Goal: Task Accomplishment & Management: Manage account settings

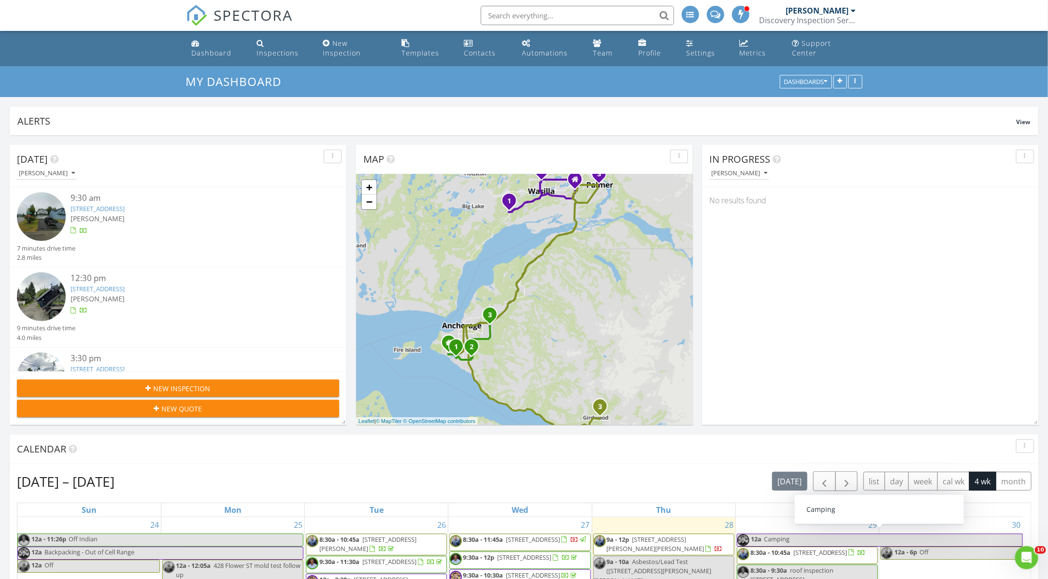
scroll to position [1355, 1065]
click at [125, 206] on link "10086 Explorer Cir, Anchorage, AK 99515" at bounding box center [98, 208] width 54 height 9
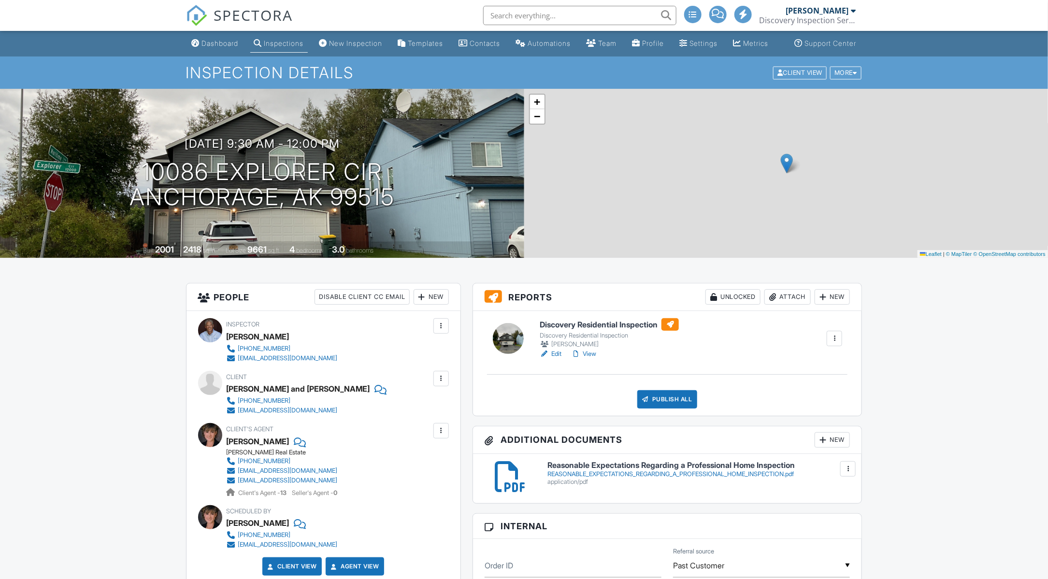
click at [557, 364] on div "Discovery Residential Inspection Discovery Residential Inspection David Mortens…" at bounding box center [667, 363] width 389 height 105
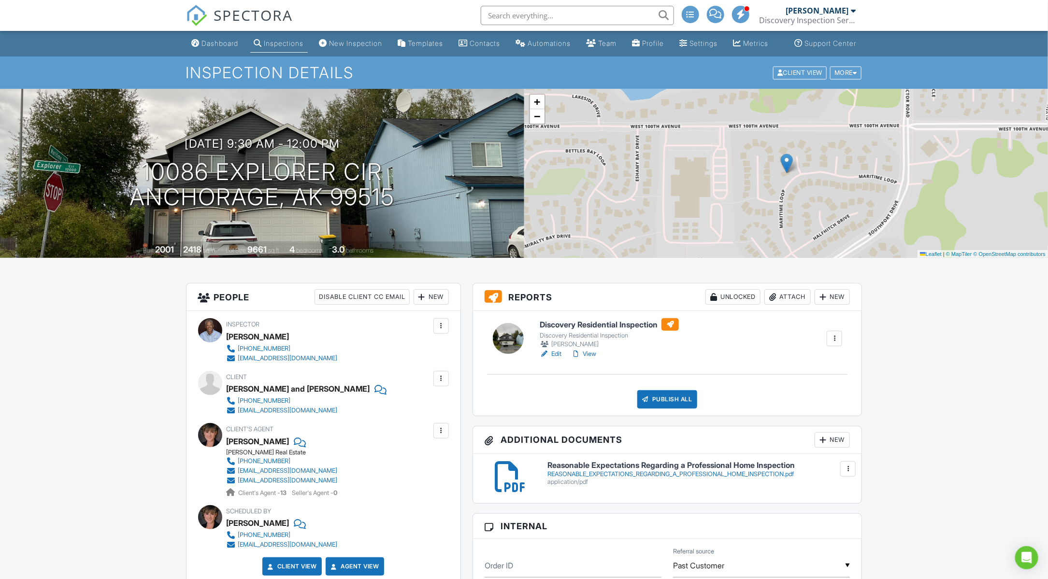
click at [557, 359] on link "Edit" at bounding box center [551, 354] width 22 height 10
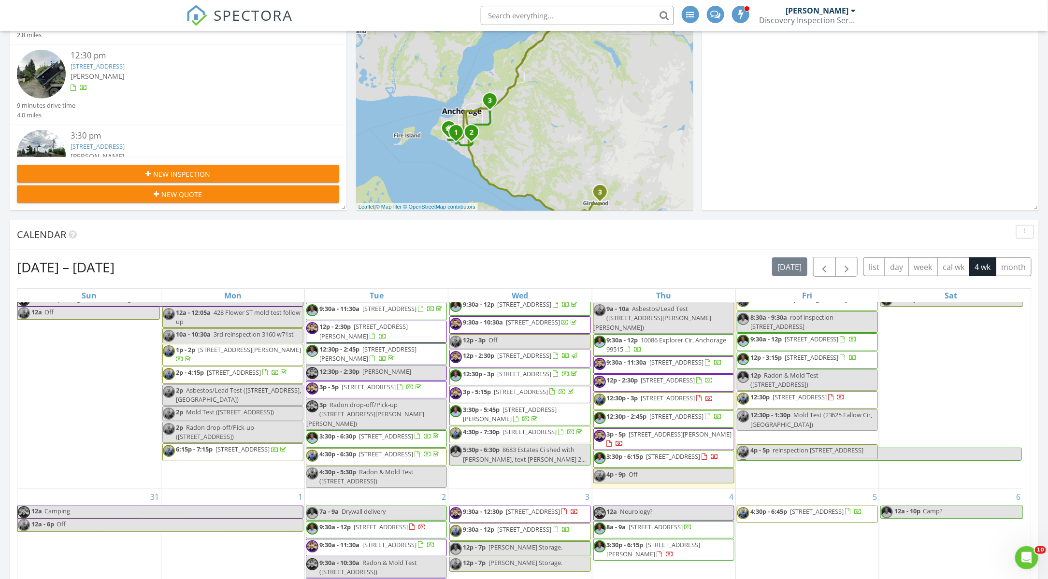
scroll to position [54, 0]
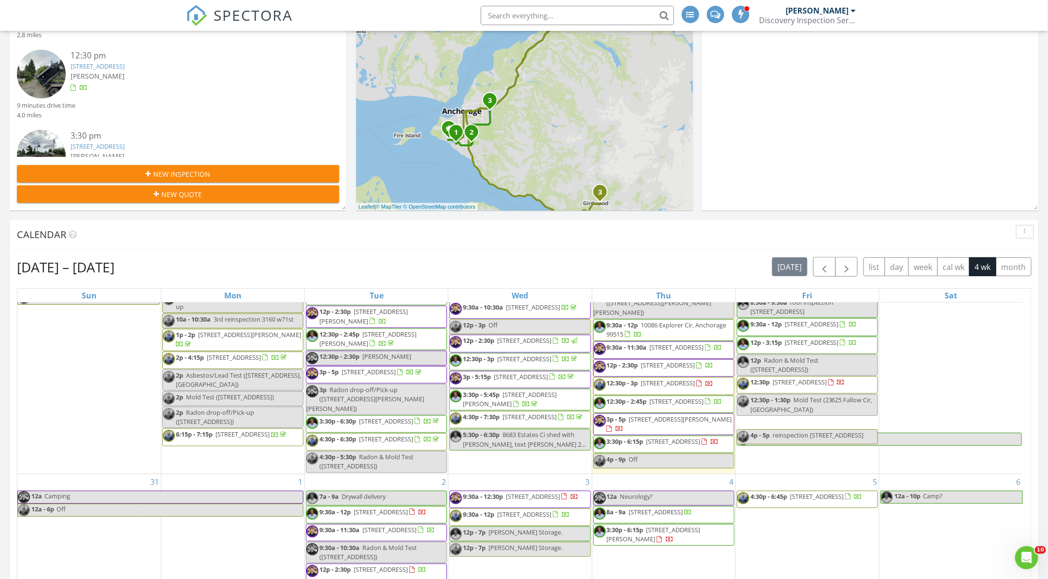
click at [676, 522] on span "8a - 9a 11440 Bearpaw St, Anchorage 99516" at bounding box center [643, 515] width 99 height 14
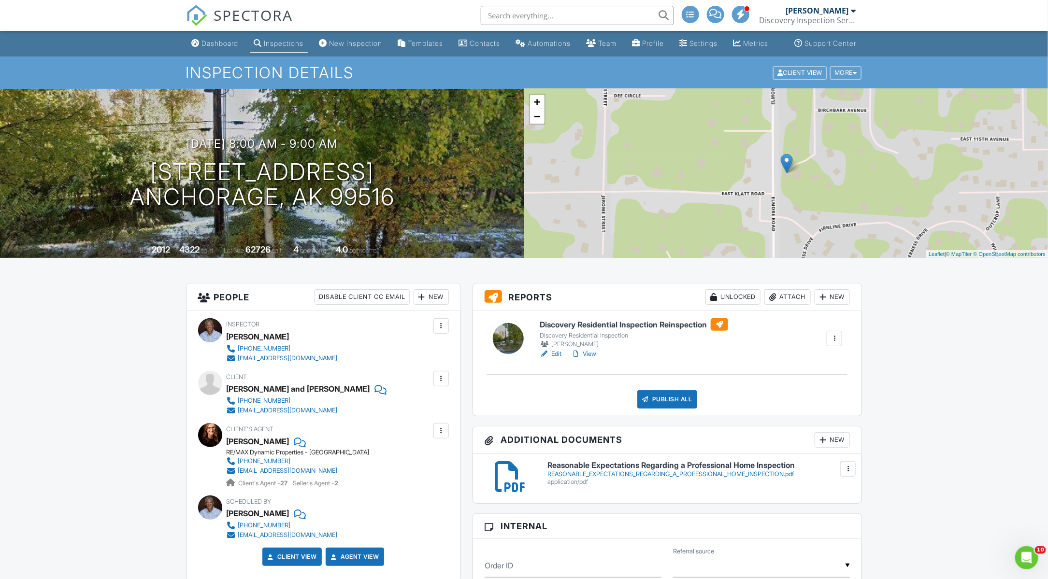
click at [554, 359] on link "Edit" at bounding box center [551, 354] width 22 height 10
click at [592, 359] on link "View" at bounding box center [583, 354] width 25 height 10
click at [788, 305] on div "Attach" at bounding box center [787, 296] width 46 height 15
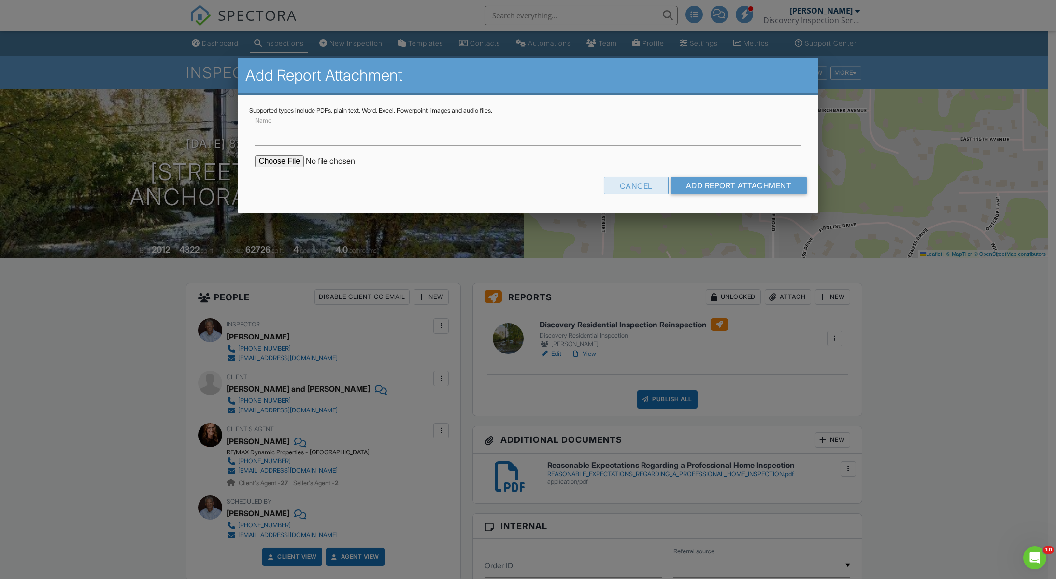
click at [623, 185] on div "Cancel" at bounding box center [636, 185] width 65 height 17
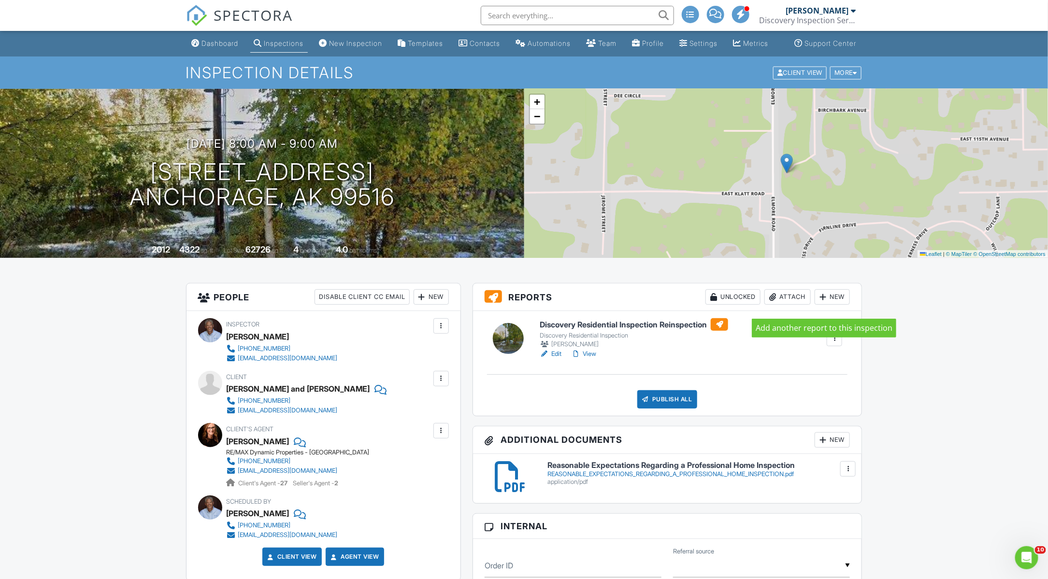
click at [826, 302] on div at bounding box center [823, 297] width 10 height 10
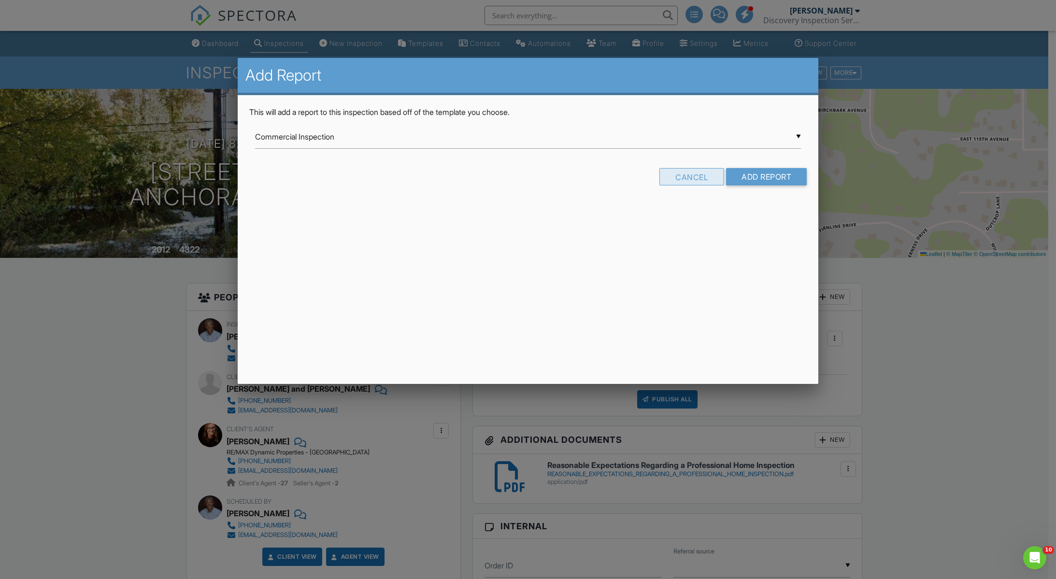
click at [699, 177] on div "Cancel" at bounding box center [691, 176] width 65 height 17
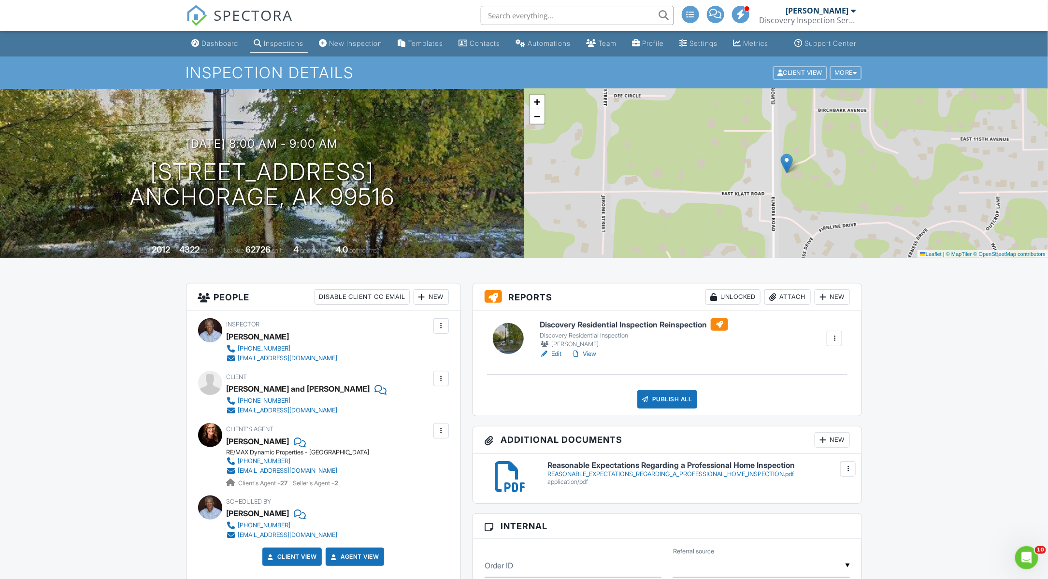
click at [836, 343] on div at bounding box center [834, 339] width 10 height 10
click at [786, 438] on div "Delete" at bounding box center [792, 432] width 20 height 11
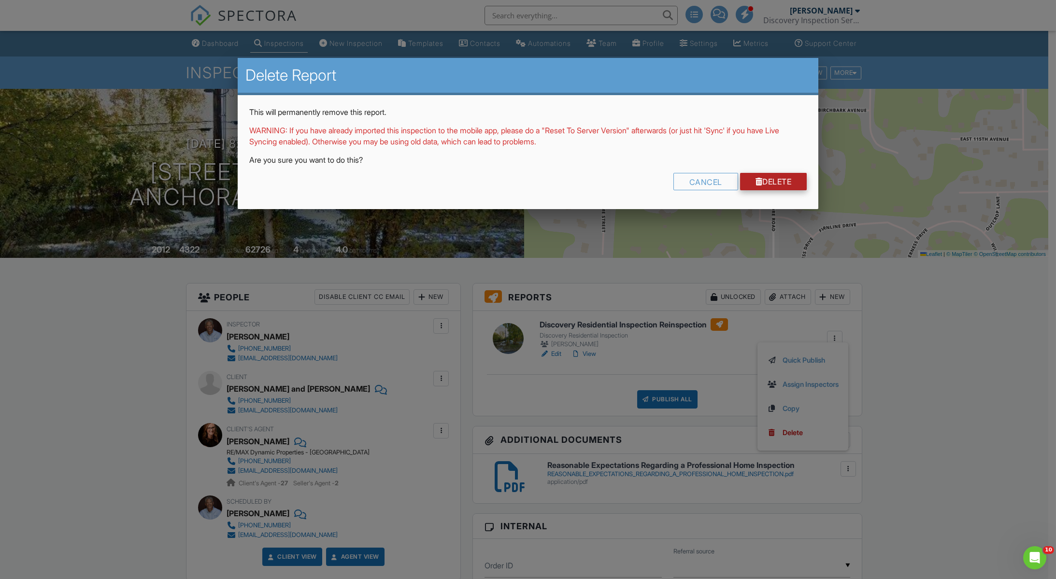
click at [771, 177] on link "Delete" at bounding box center [773, 181] width 67 height 17
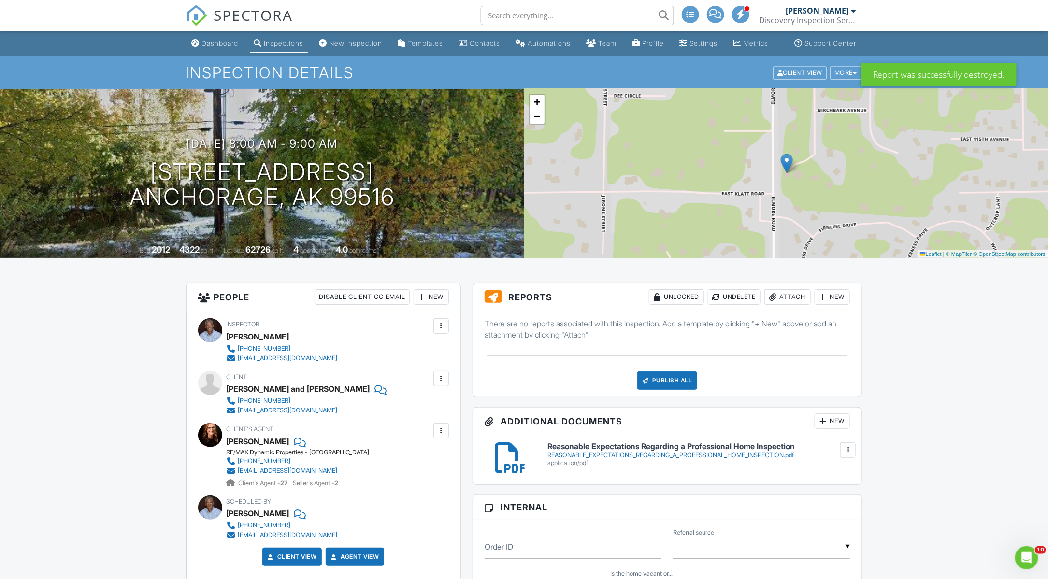
click at [838, 305] on div "New" at bounding box center [831, 296] width 35 height 15
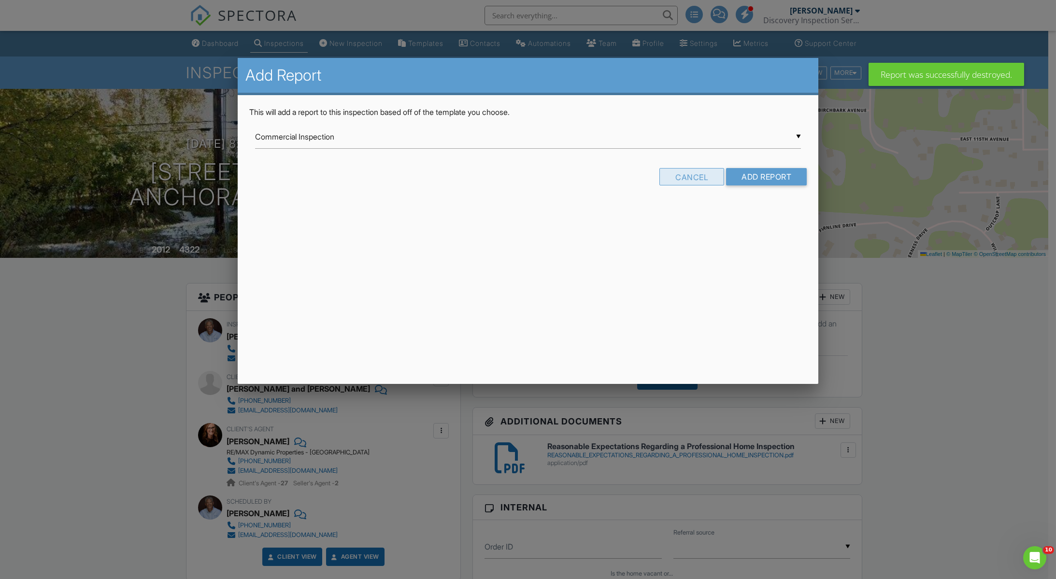
click at [677, 180] on div "Cancel" at bounding box center [691, 176] width 65 height 17
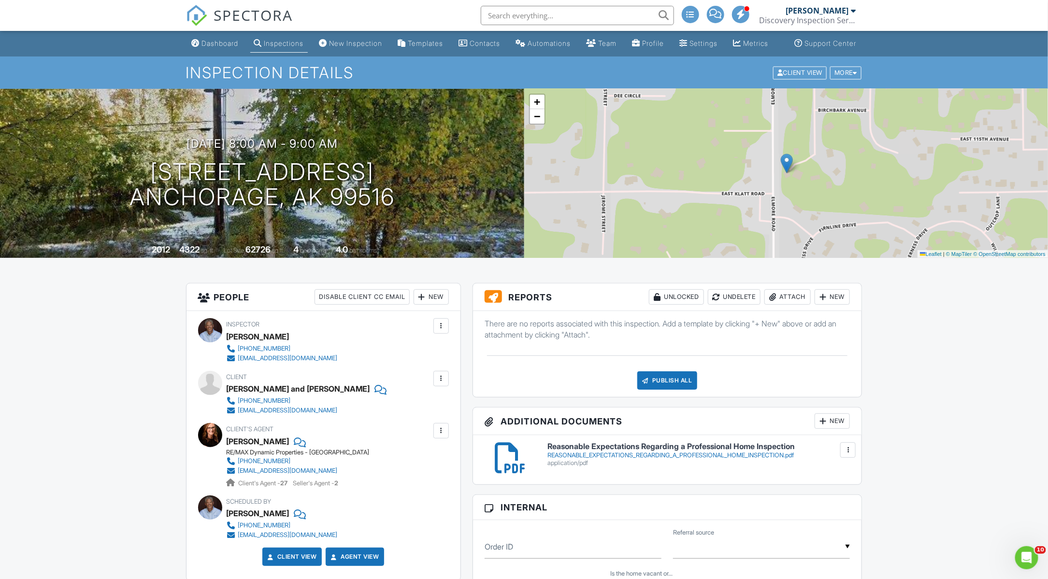
click at [826, 302] on div at bounding box center [823, 297] width 10 height 10
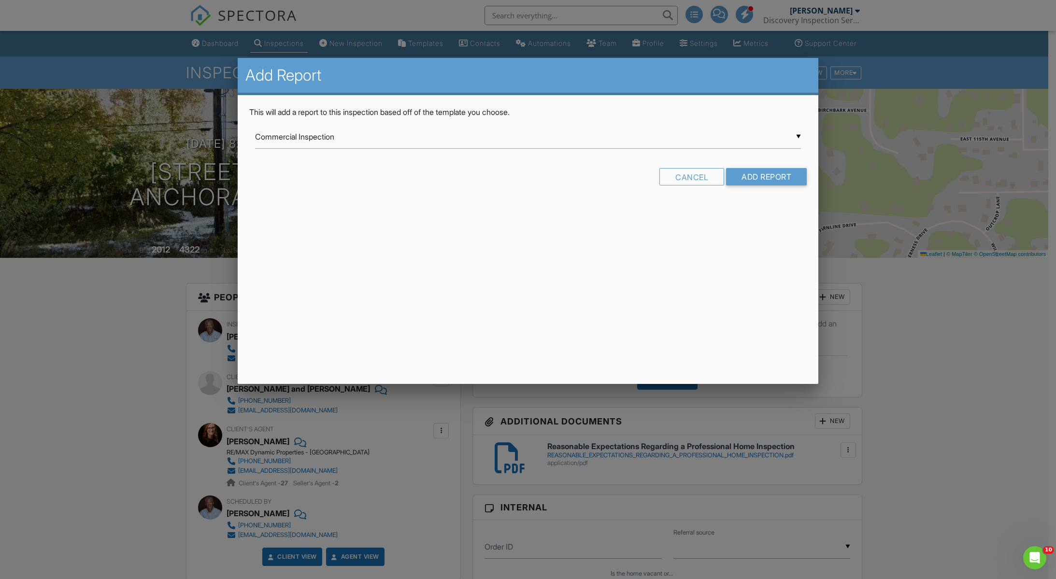
click at [637, 142] on div "▼ Commercial Inspection Commercial Inspection Crawlspace Inspection Discovery H…" at bounding box center [528, 137] width 546 height 24
click at [410, 326] on div "Add Report This will add a report to this inspection based off of the template …" at bounding box center [528, 221] width 581 height 326
click at [945, 375] on div at bounding box center [528, 314] width 1056 height 724
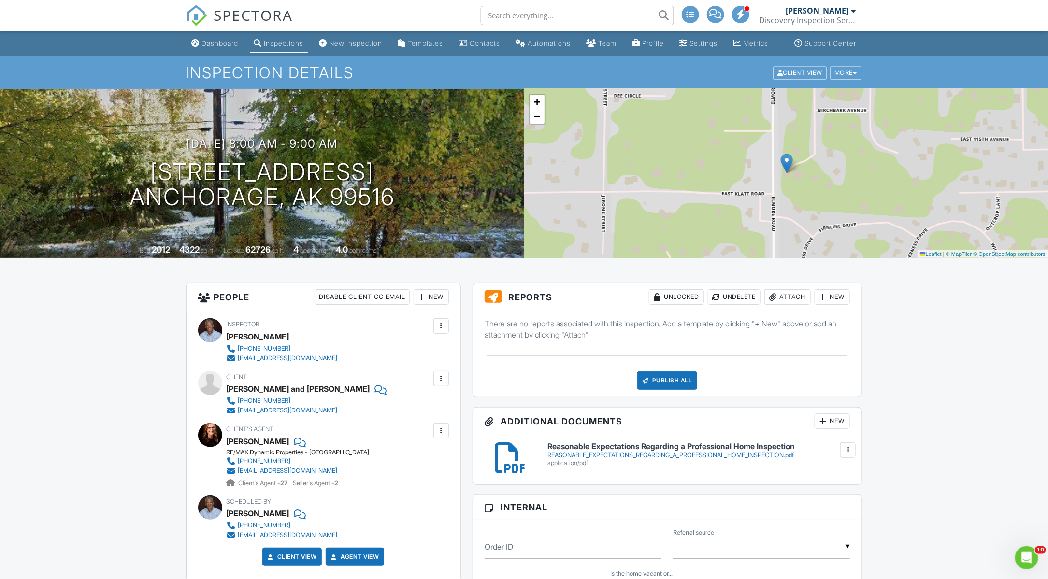
click at [524, 14] on input "text" at bounding box center [577, 15] width 193 height 19
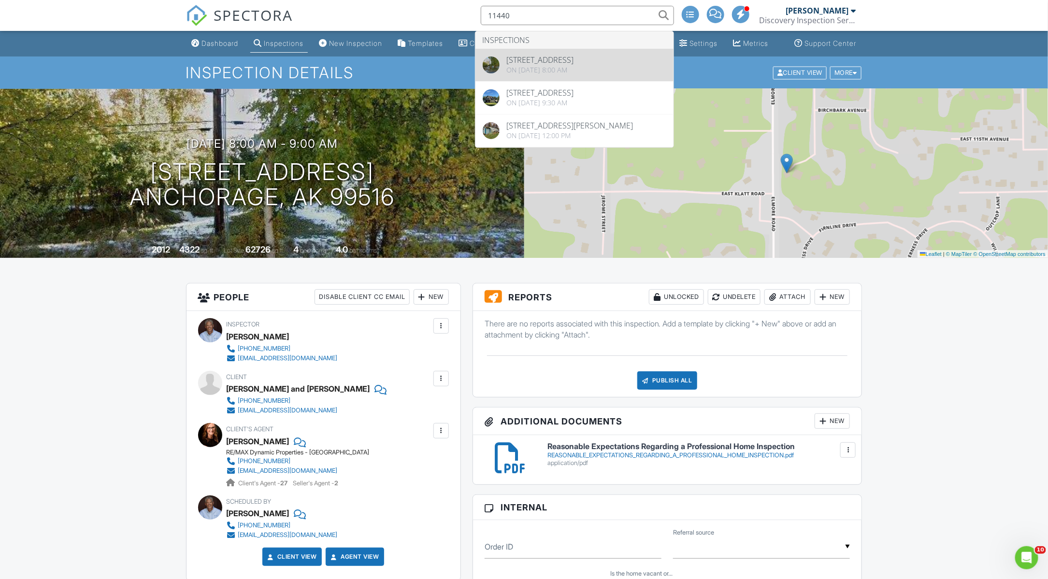
type input "11440"
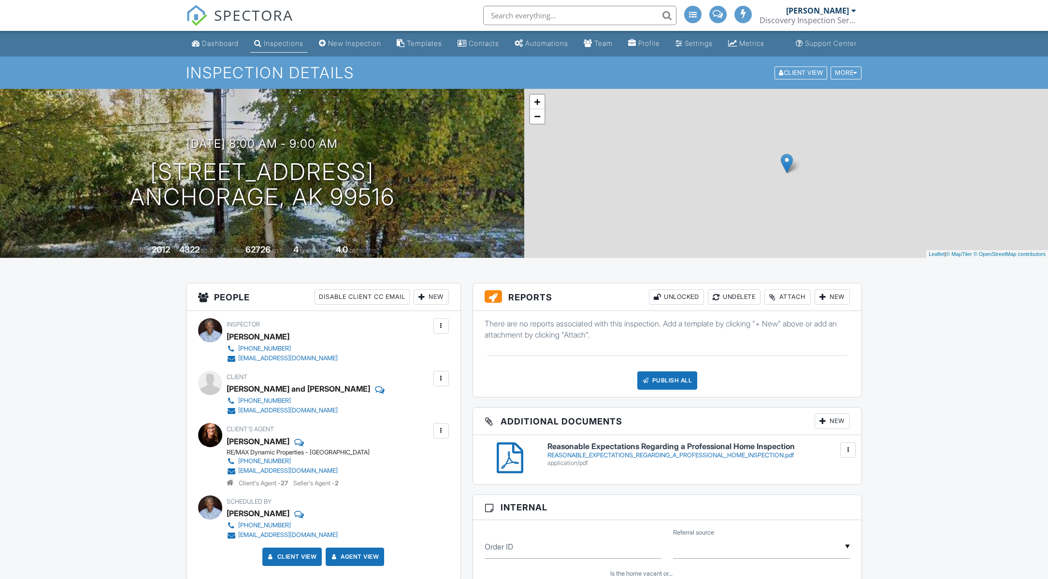
drag, startPoint x: 0, startPoint y: 0, endPoint x: 526, endPoint y: 14, distance: 525.7
click at [526, 14] on input "text" at bounding box center [579, 15] width 193 height 19
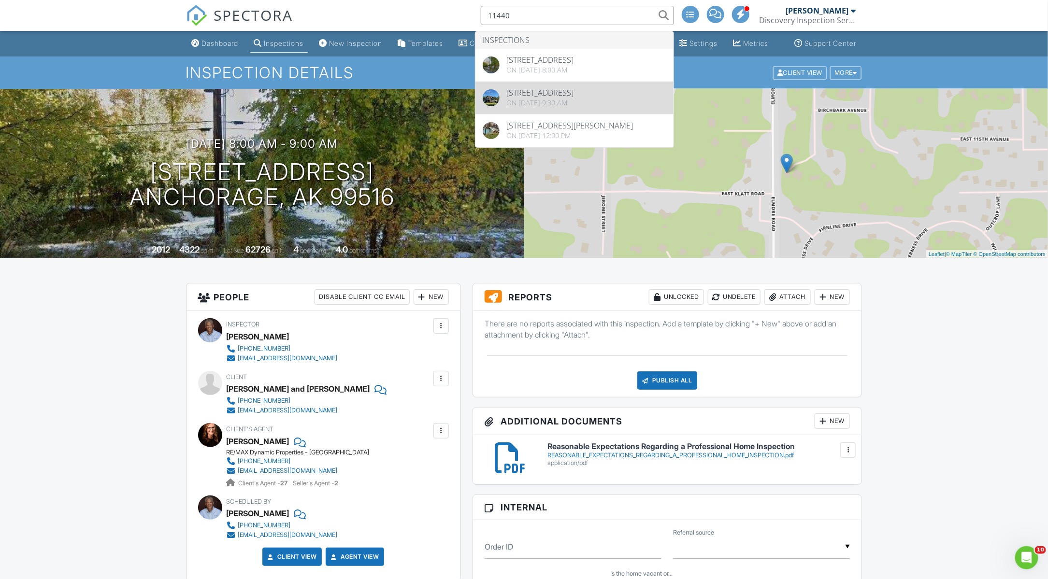
type input "11440"
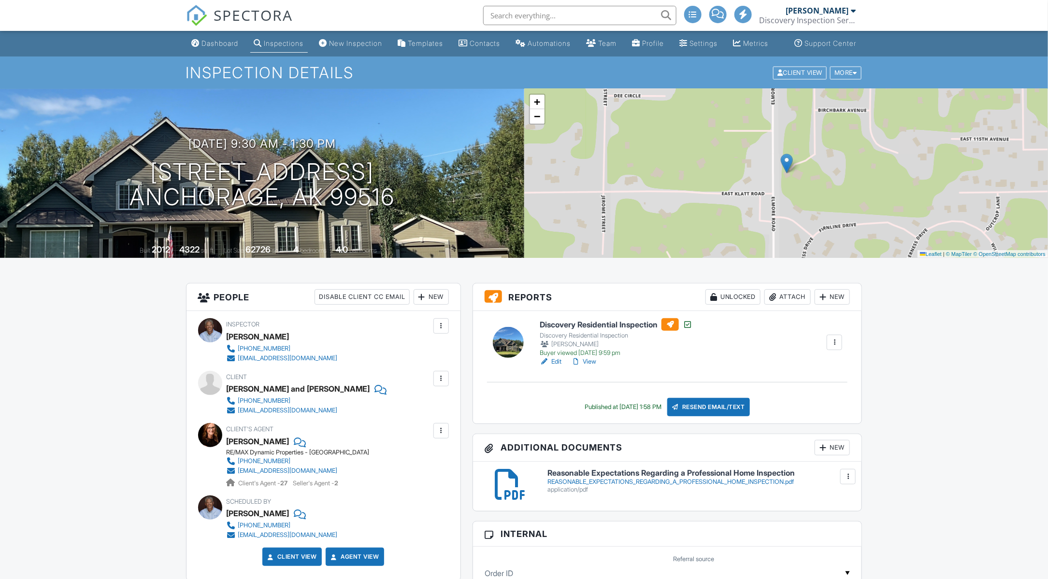
click at [593, 367] on link "View" at bounding box center [583, 362] width 25 height 10
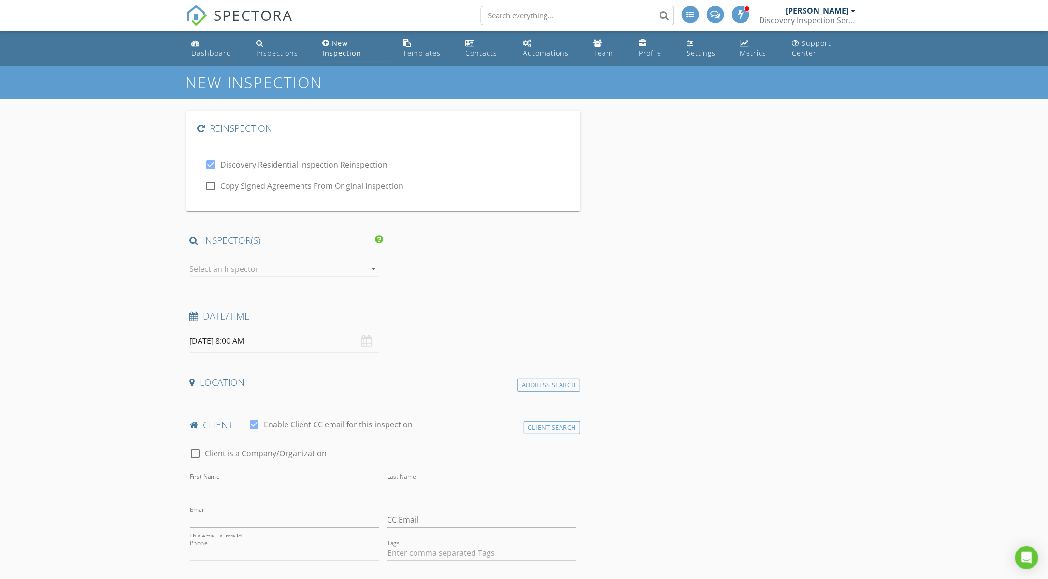
type input "[PERSON_NAME] and [PERSON_NAME]"
type input "Cho"
type input "[EMAIL_ADDRESS][DOMAIN_NAME]"
type input "[PHONE_NUMBER]"
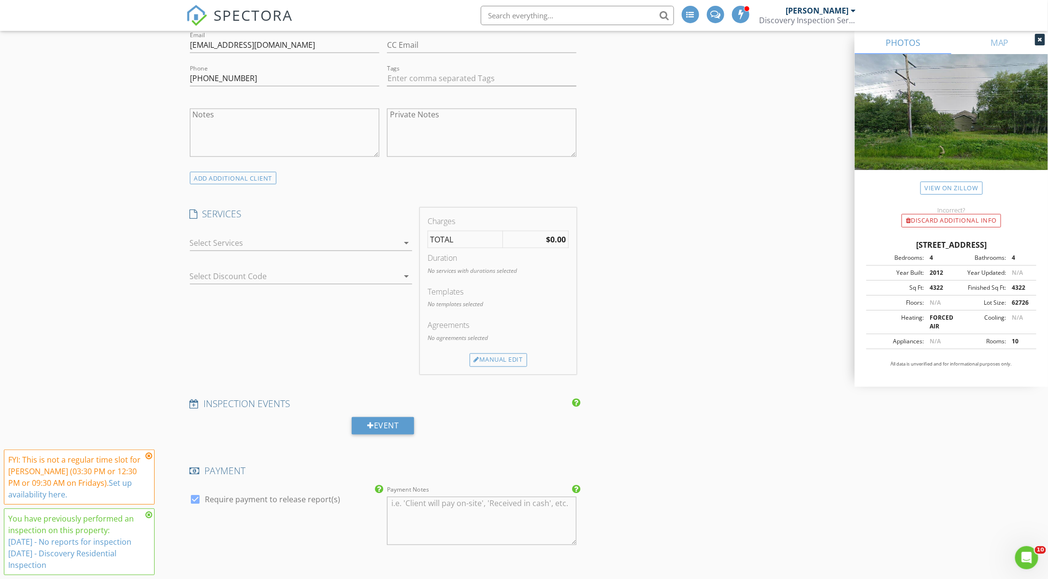
scroll to position [697, 0]
click at [240, 239] on div at bounding box center [294, 241] width 209 height 15
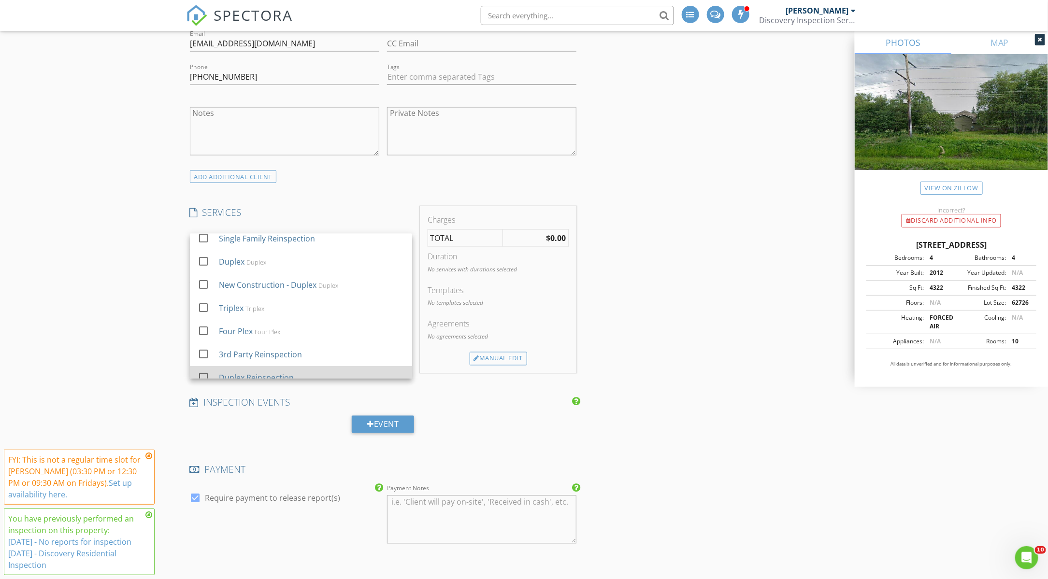
scroll to position [54, 0]
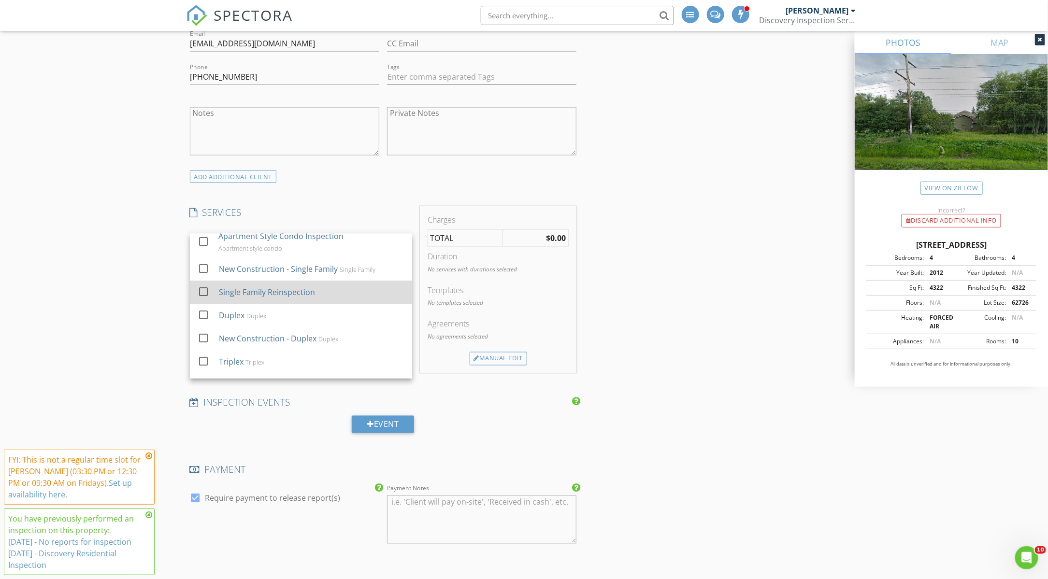
click at [195, 288] on div at bounding box center [203, 291] width 16 height 16
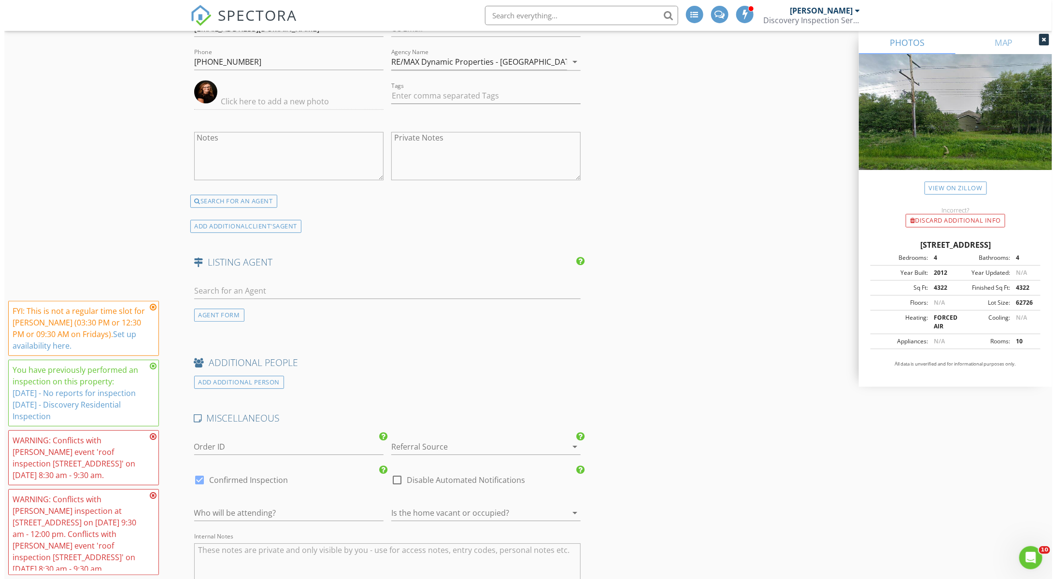
scroll to position [1592, 0]
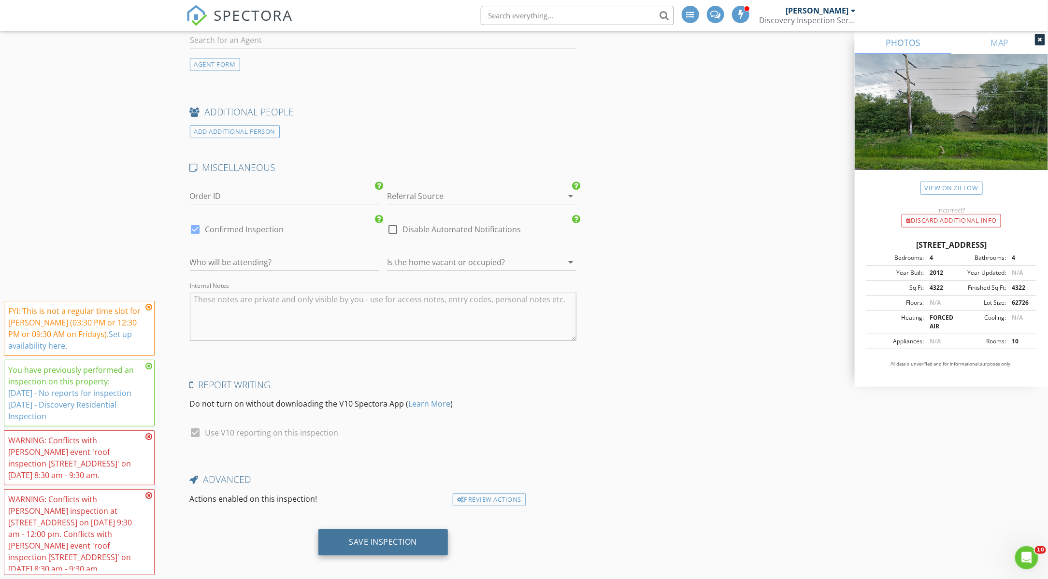
click at [375, 529] on div "Save Inspection" at bounding box center [383, 542] width 130 height 26
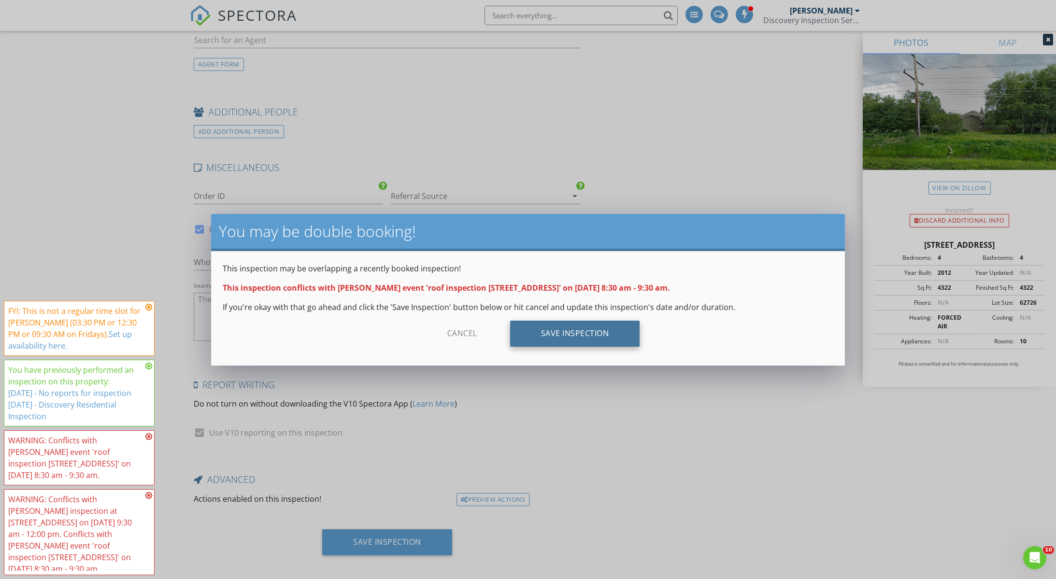
click at [570, 340] on div "Save Inspection" at bounding box center [575, 334] width 130 height 26
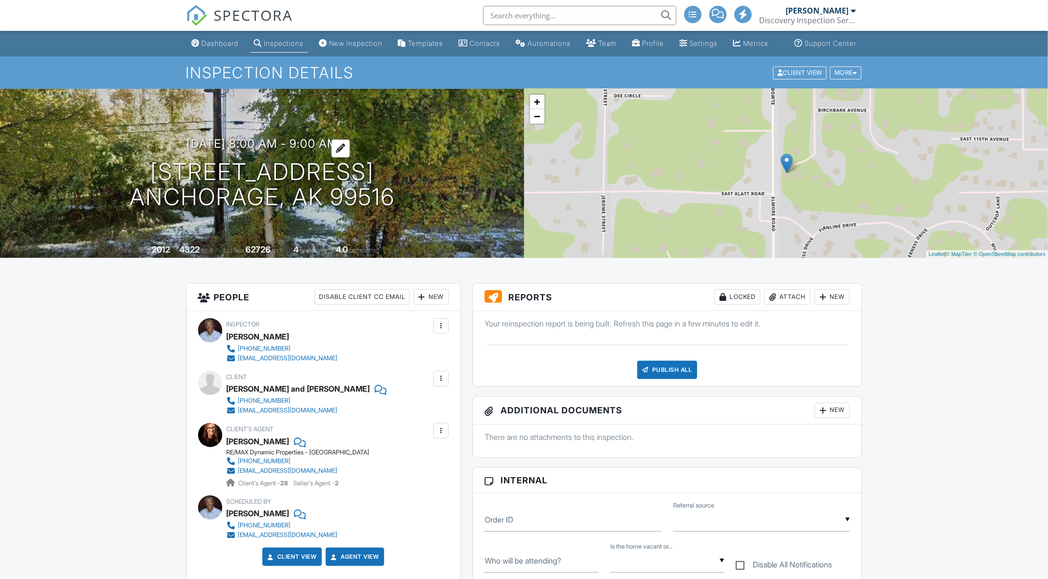
click at [224, 150] on h3 "[DATE] 8:00 am - 9:00 am" at bounding box center [261, 143] width 151 height 13
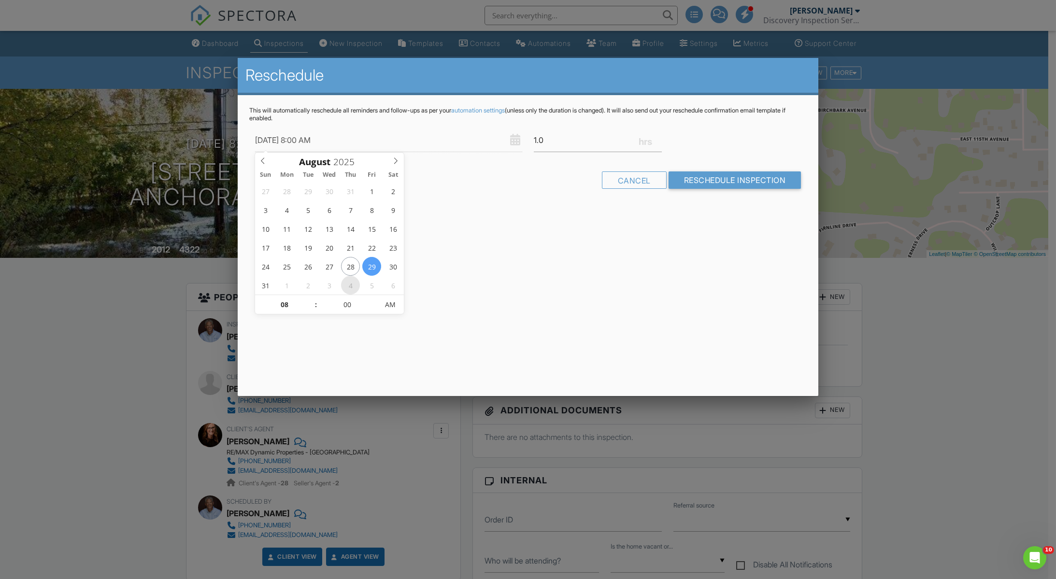
type input "[DATE] 8:00 AM"
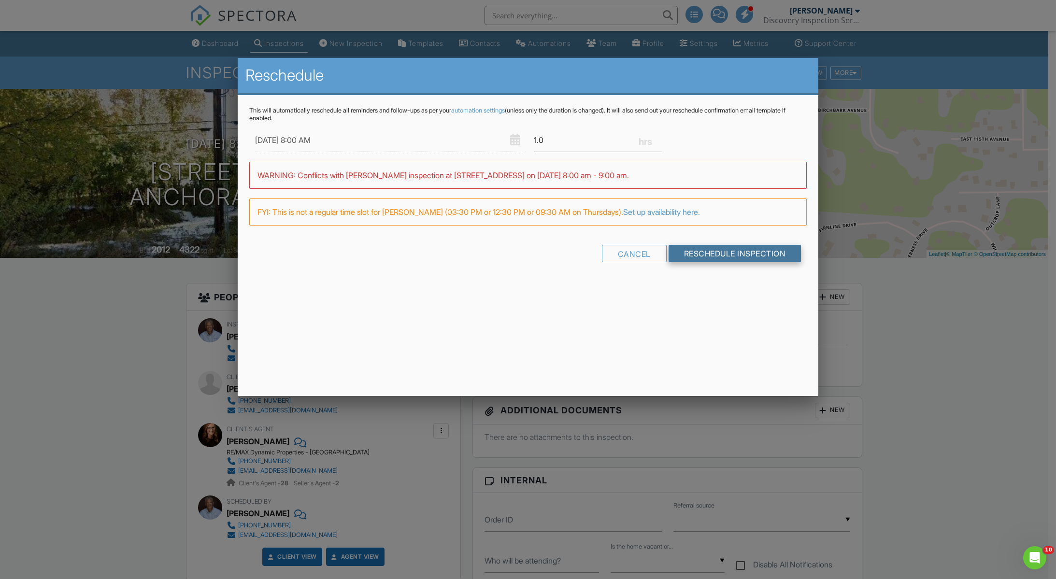
click at [722, 252] on input "Reschedule Inspection" at bounding box center [735, 253] width 133 height 17
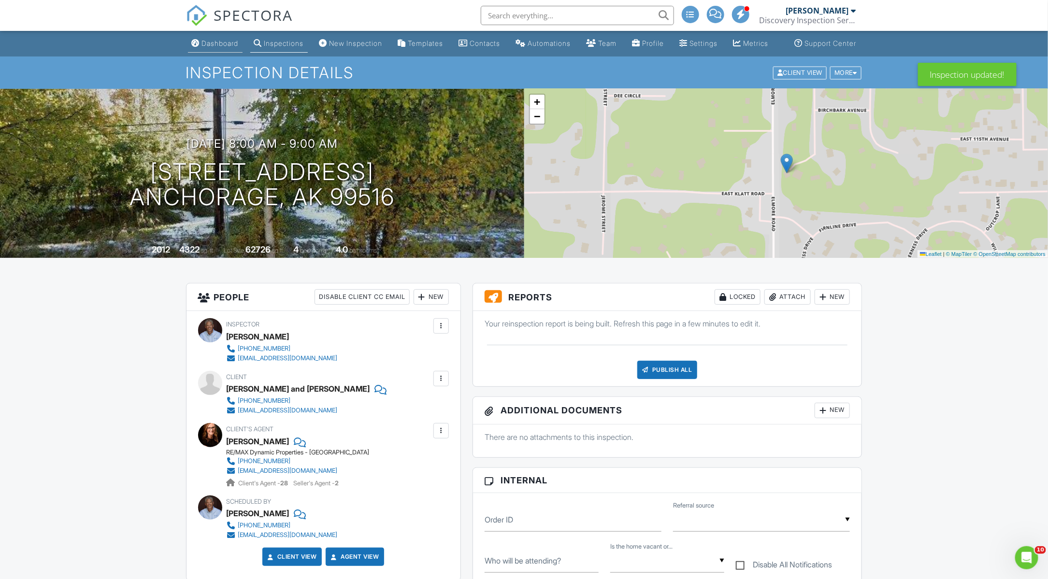
click at [213, 47] on div "Dashboard" at bounding box center [220, 43] width 37 height 8
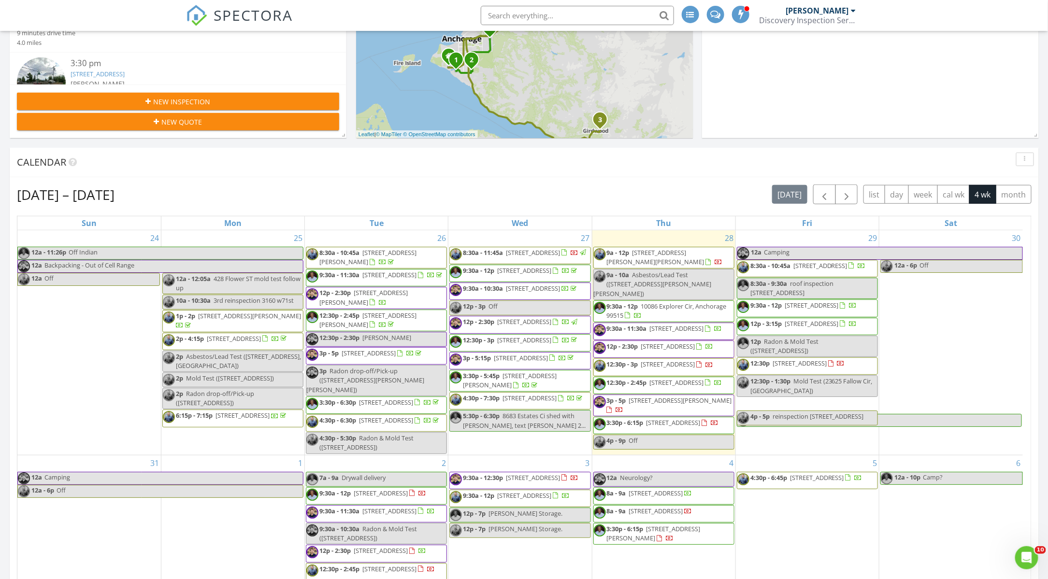
scroll to position [429, 0]
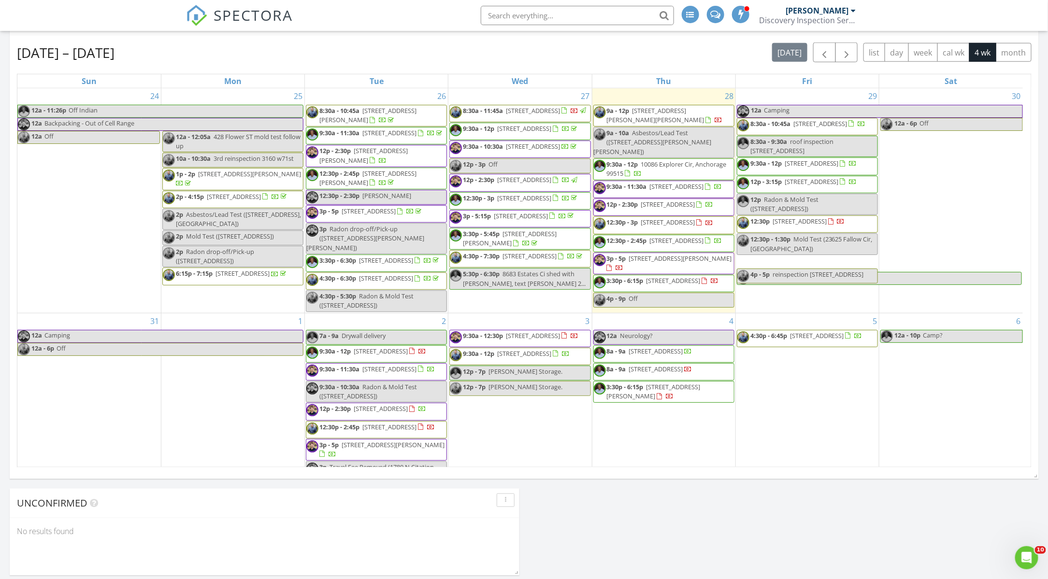
click at [669, 361] on span "8a - 9a [STREET_ADDRESS]" at bounding box center [643, 354] width 99 height 14
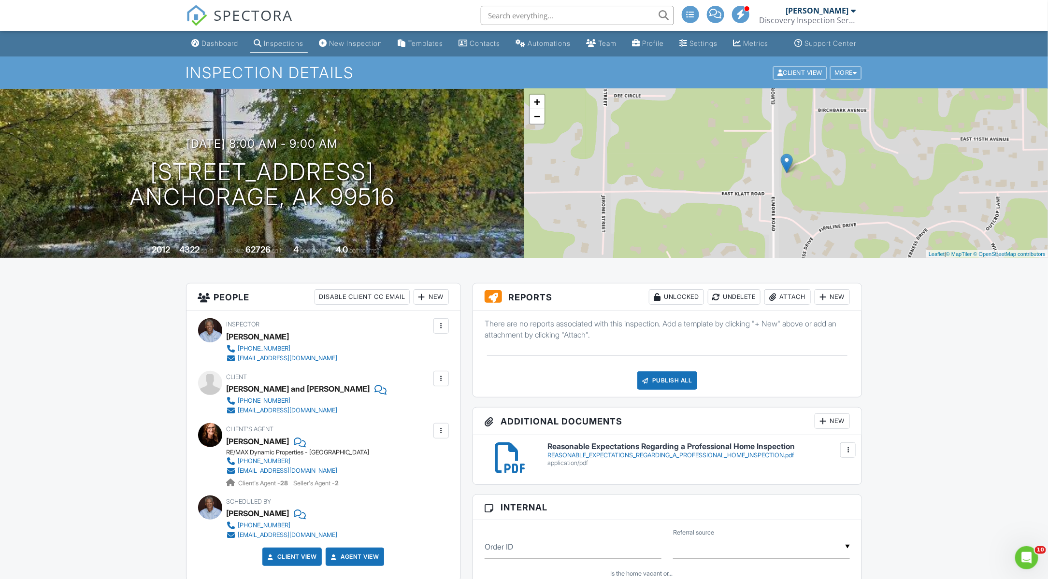
click at [835, 305] on div "New" at bounding box center [831, 296] width 35 height 15
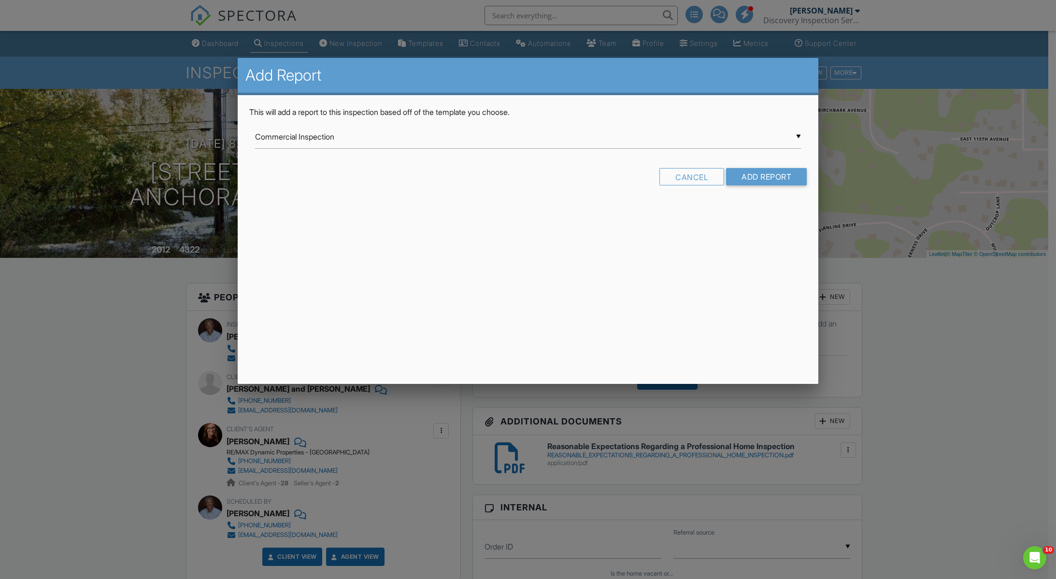
click at [911, 338] on div at bounding box center [528, 314] width 1056 height 724
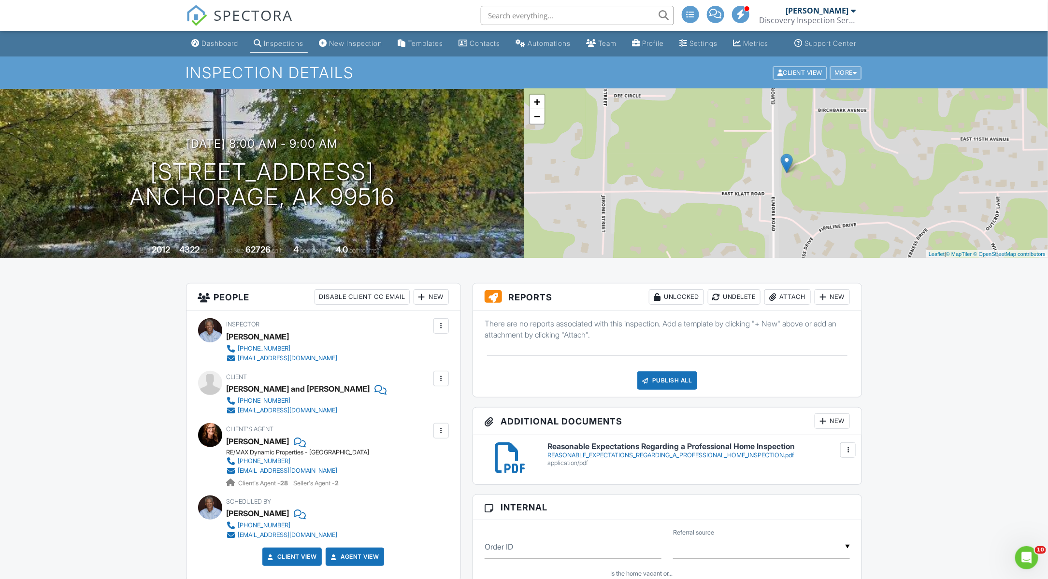
click at [842, 79] on div "More" at bounding box center [845, 72] width 31 height 13
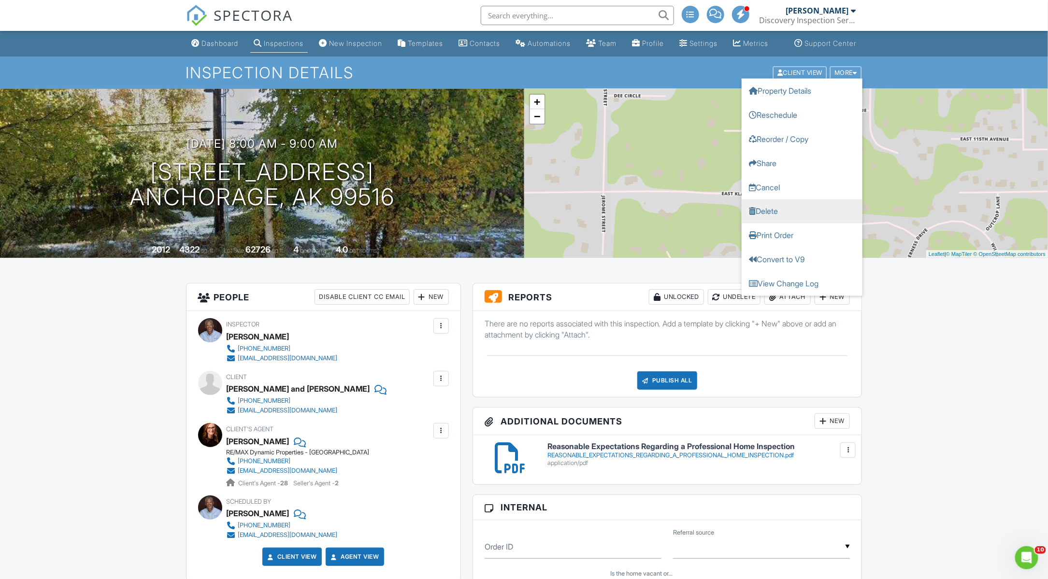
click at [765, 219] on link "Delete" at bounding box center [801, 211] width 121 height 24
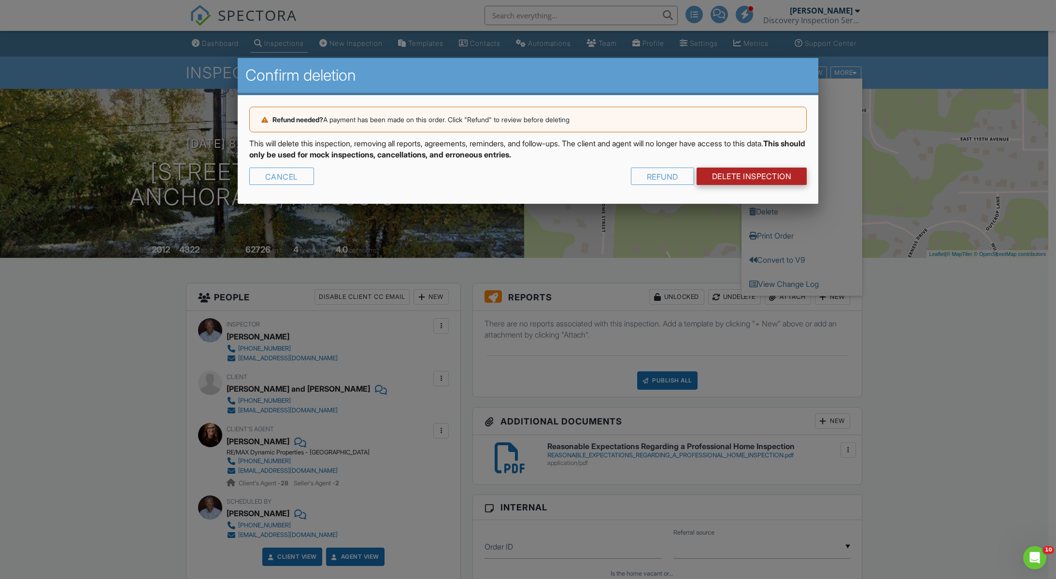
click at [739, 172] on link "DELETE Inspection" at bounding box center [752, 176] width 111 height 17
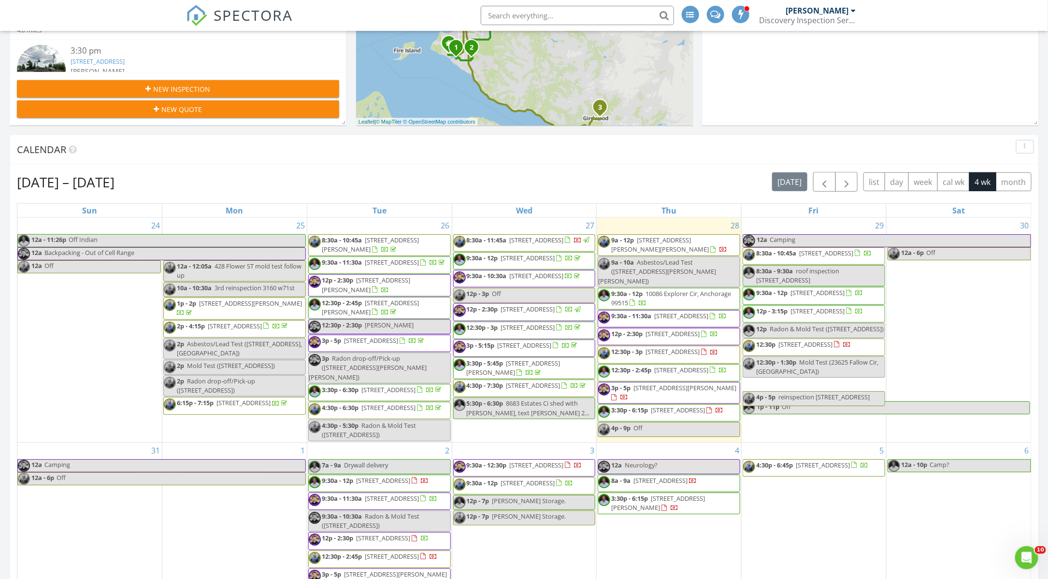
scroll to position [322, 0]
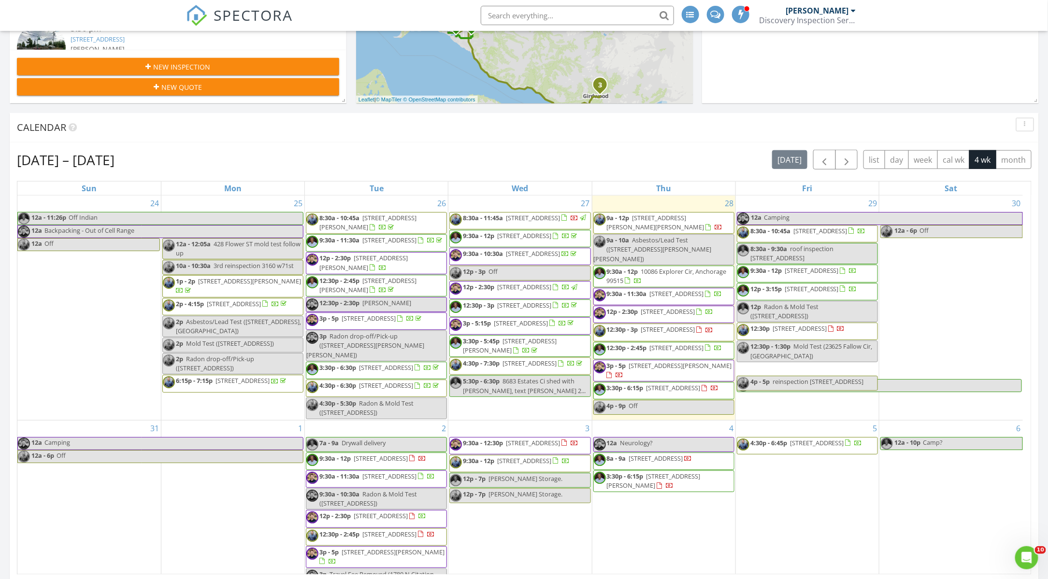
click at [655, 463] on span "11440 Bearpaw St, Anchorage 99516" at bounding box center [656, 458] width 54 height 9
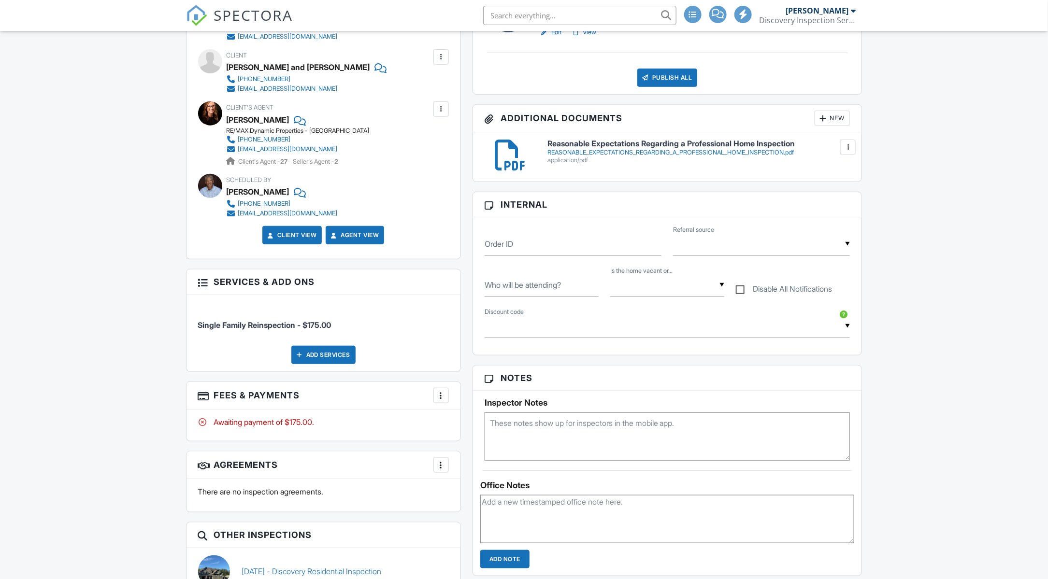
scroll to position [322, 0]
click at [434, 401] on div "More" at bounding box center [440, 395] width 15 height 15
click at [472, 503] on div "Paid In Full" at bounding box center [489, 498] width 93 height 12
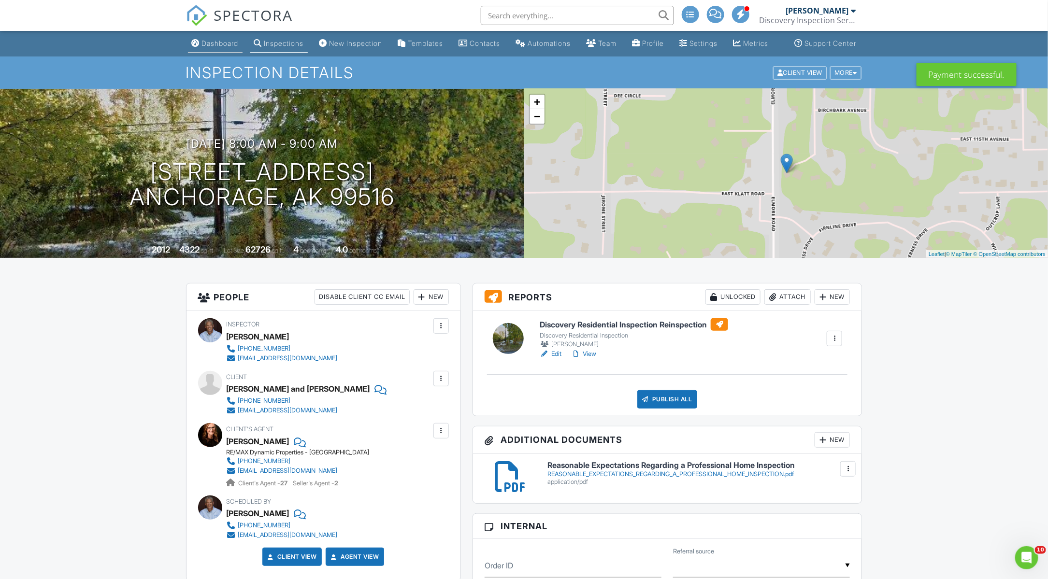
click at [215, 47] on div "Dashboard" at bounding box center [220, 43] width 37 height 8
